Goal: Task Accomplishment & Management: Manage account settings

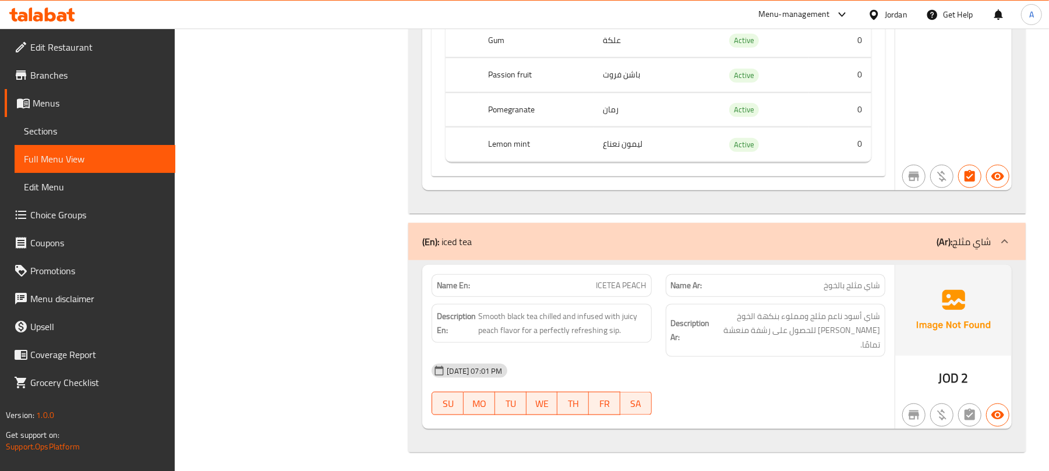
scroll to position [846, 0]
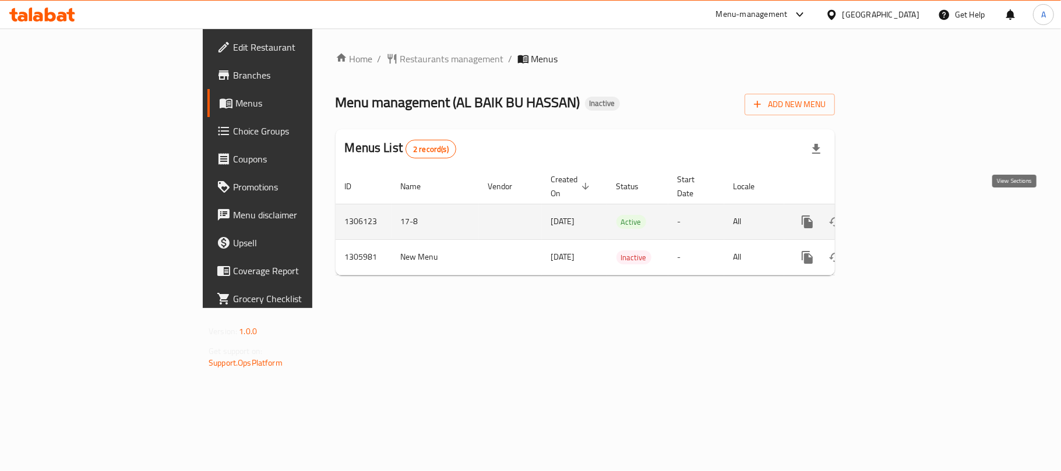
click at [905, 208] on link "enhanced table" at bounding box center [891, 222] width 28 height 28
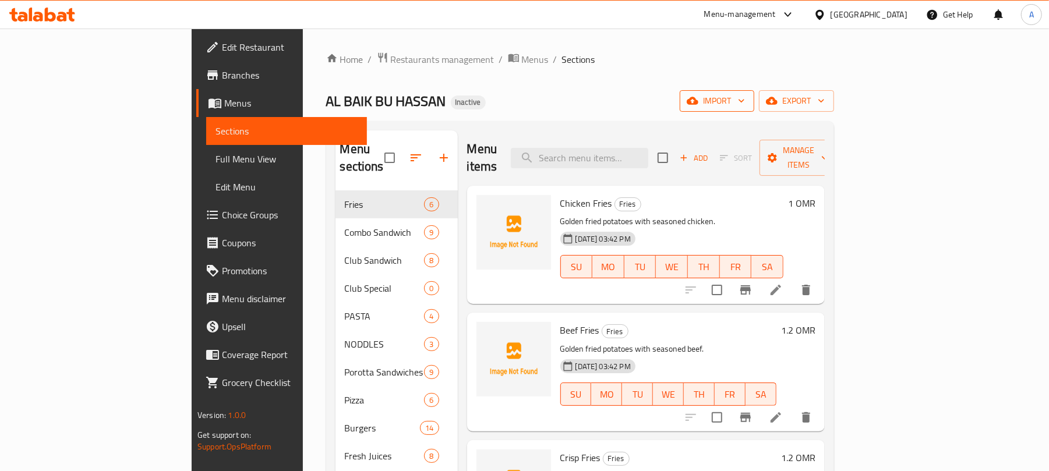
click at [745, 106] on span "import" at bounding box center [717, 101] width 56 height 15
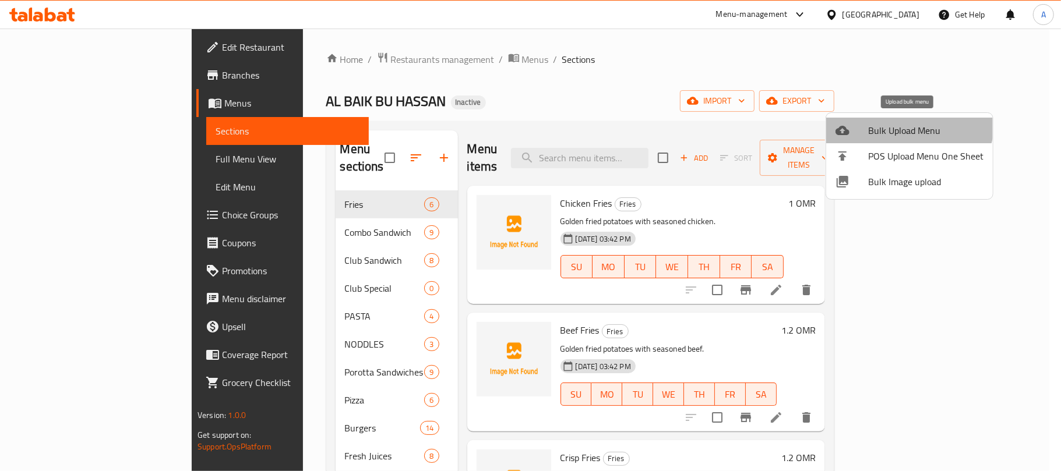
click at [897, 118] on li "Bulk Upload Menu" at bounding box center [909, 131] width 167 height 26
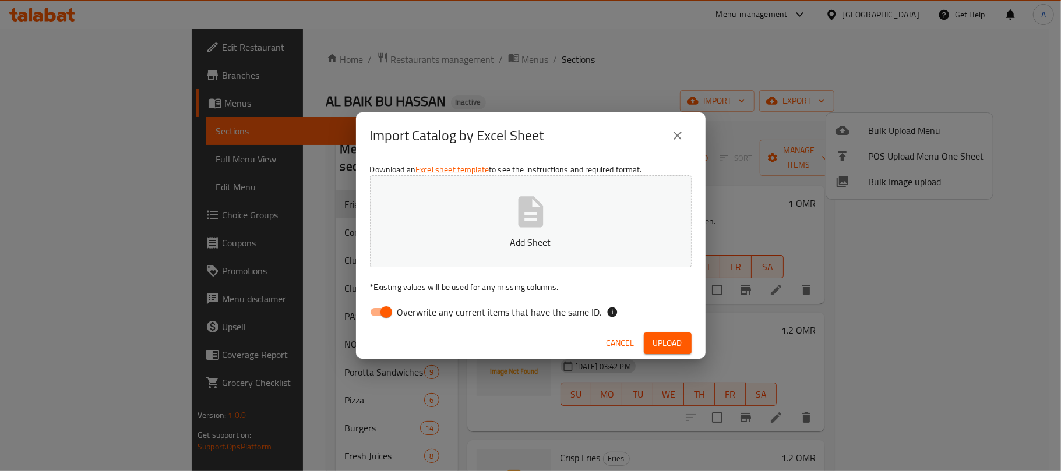
click at [468, 317] on span "Overwrite any current items that have the same ID." at bounding box center [499, 312] width 204 height 14
click at [419, 317] on input "Overwrite any current items that have the same ID." at bounding box center [386, 312] width 66 height 22
checkbox input "false"
click at [500, 224] on button "Add Sheet" at bounding box center [530, 221] width 321 height 92
click at [666, 338] on span "Upload" at bounding box center [667, 343] width 29 height 15
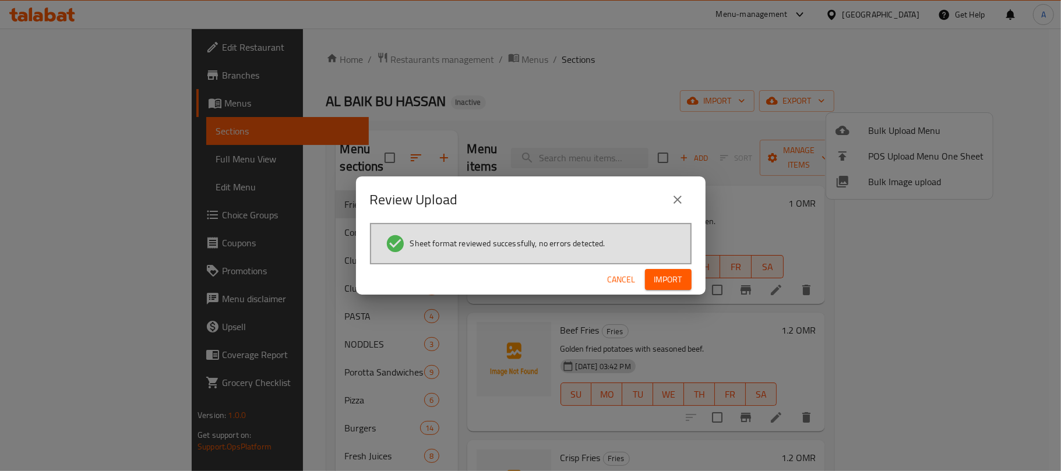
click at [662, 280] on span "Import" at bounding box center [668, 280] width 28 height 15
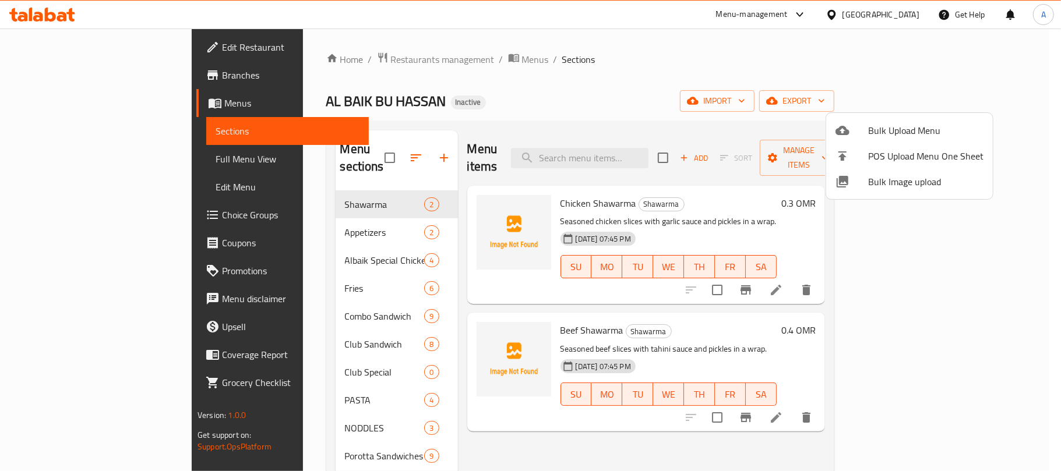
click at [94, 153] on div at bounding box center [530, 235] width 1061 height 471
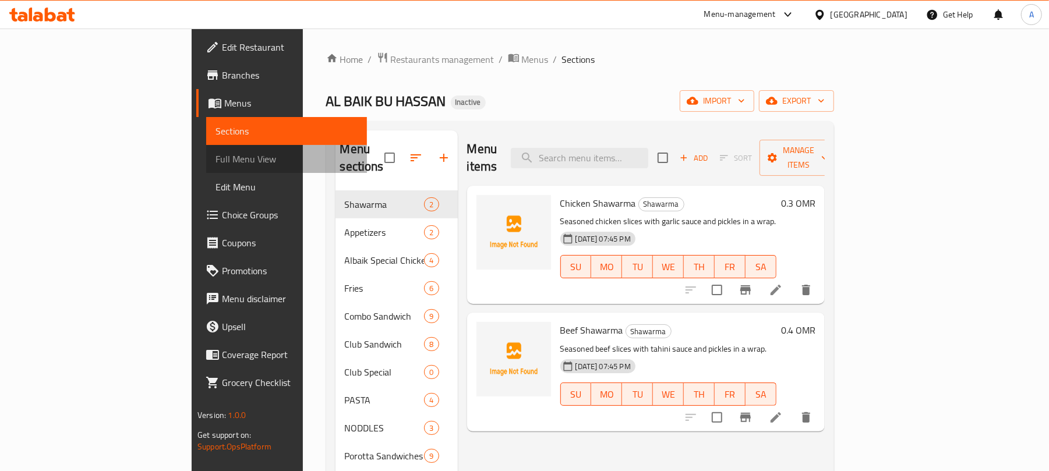
click at [215, 153] on span "Full Menu View" at bounding box center [286, 159] width 142 height 14
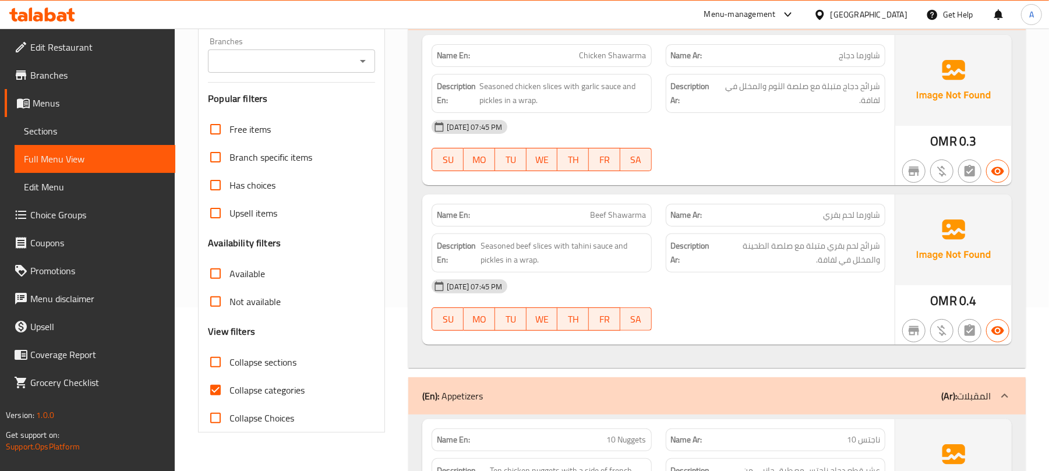
scroll to position [319, 0]
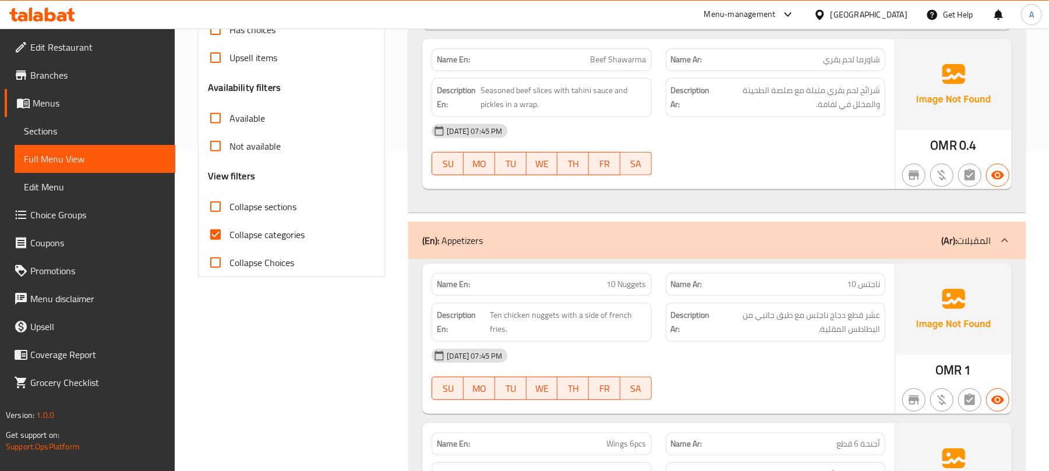
click at [287, 214] on span "Collapse sections" at bounding box center [262, 207] width 67 height 14
click at [229, 215] on input "Collapse sections" at bounding box center [216, 207] width 28 height 28
checkbox input "true"
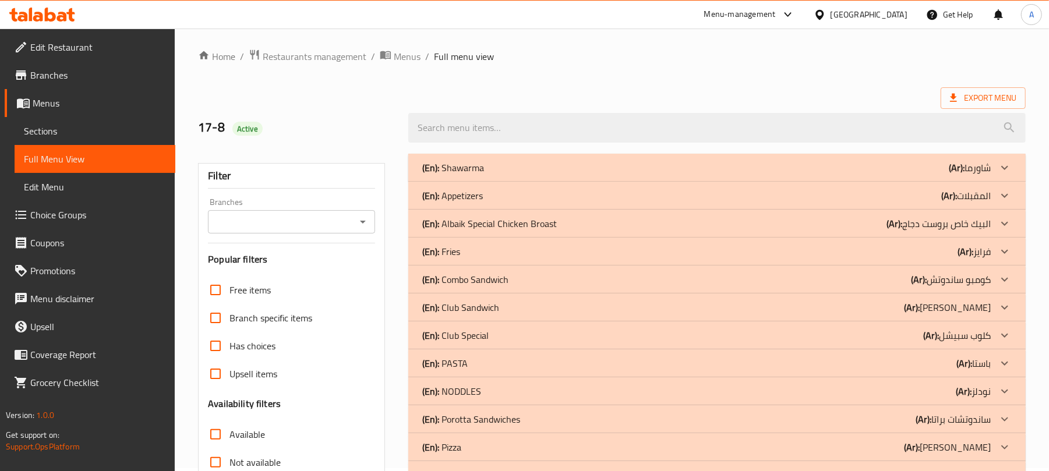
scroll to position [0, 0]
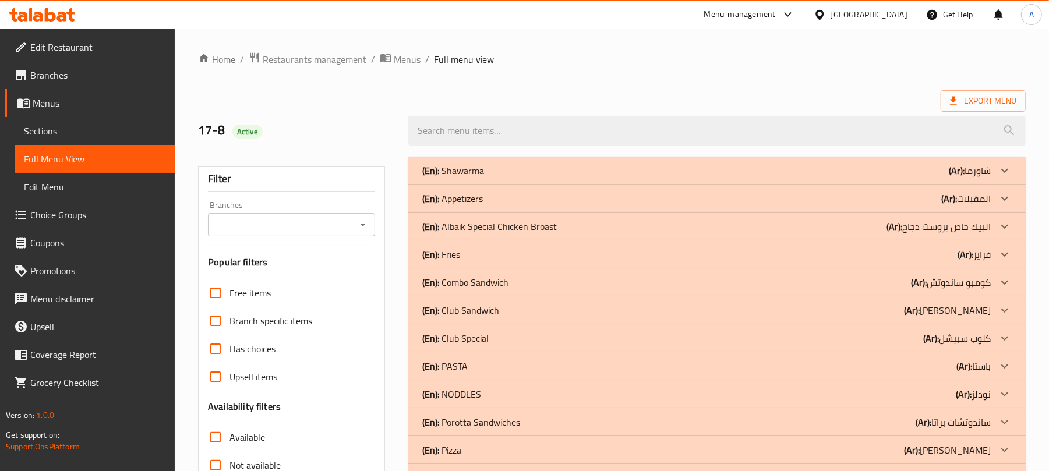
click at [726, 178] on div "(En): Albaik Special Chicken Broast (Ar): البيك خاص بروست دجاج" at bounding box center [706, 171] width 568 height 14
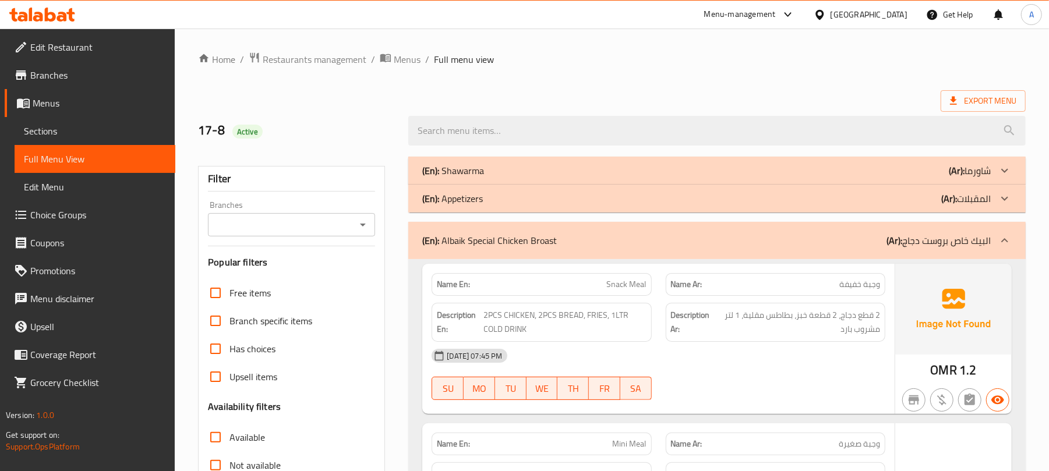
click at [726, 178] on div "(En): Appetizers (Ar): المقبلات" at bounding box center [706, 171] width 568 height 14
click at [717, 175] on div "(En): Shawarma (Ar): شاورما" at bounding box center [706, 171] width 568 height 14
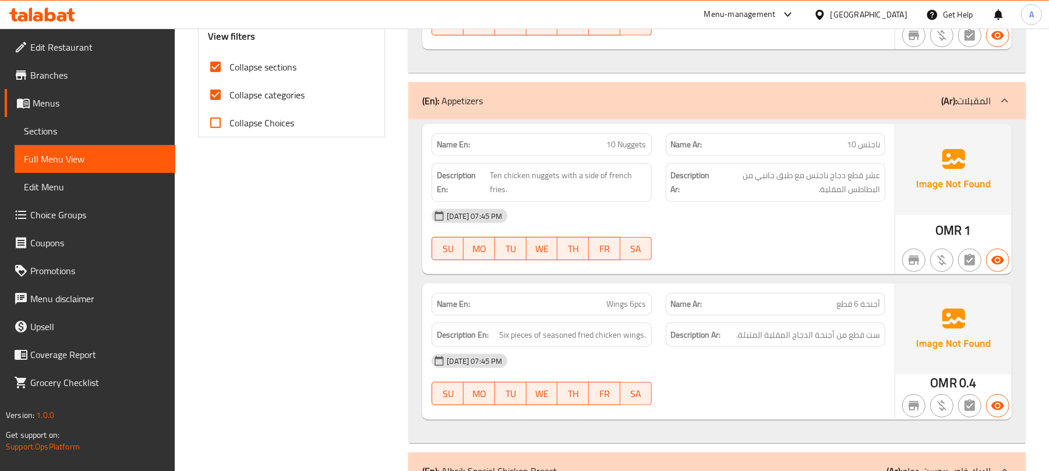
scroll to position [155, 0]
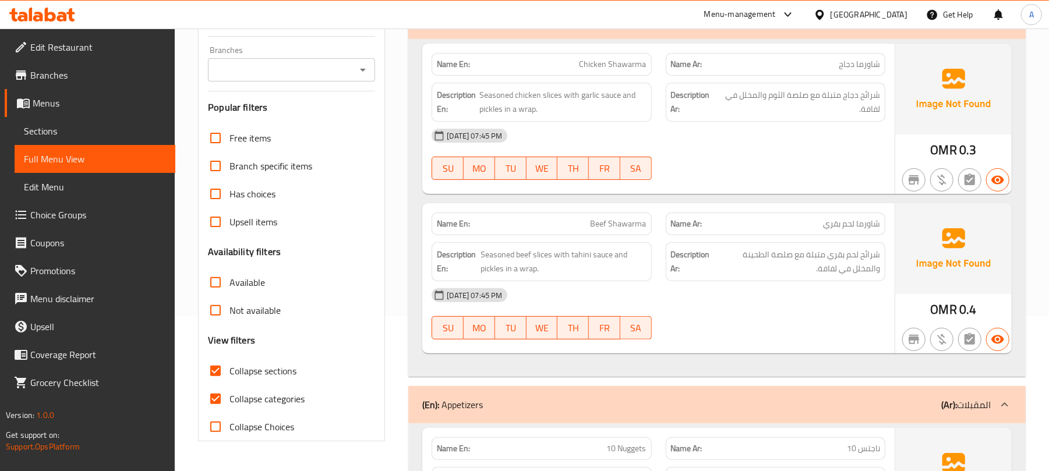
click at [283, 401] on span "Collapse categories" at bounding box center [266, 399] width 75 height 14
click at [229, 401] on input "Collapse categories" at bounding box center [216, 399] width 28 height 28
checkbox input "false"
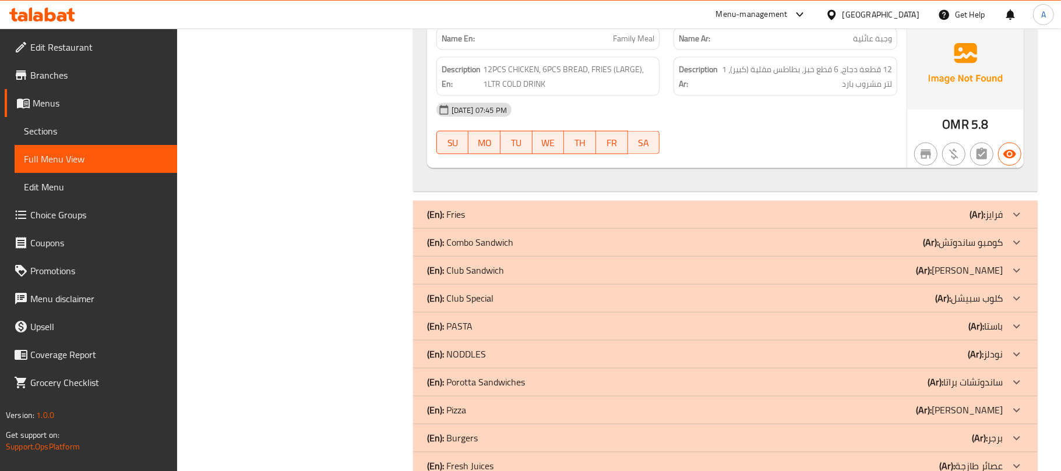
scroll to position [1480, 0]
